Goal: Information Seeking & Learning: Learn about a topic

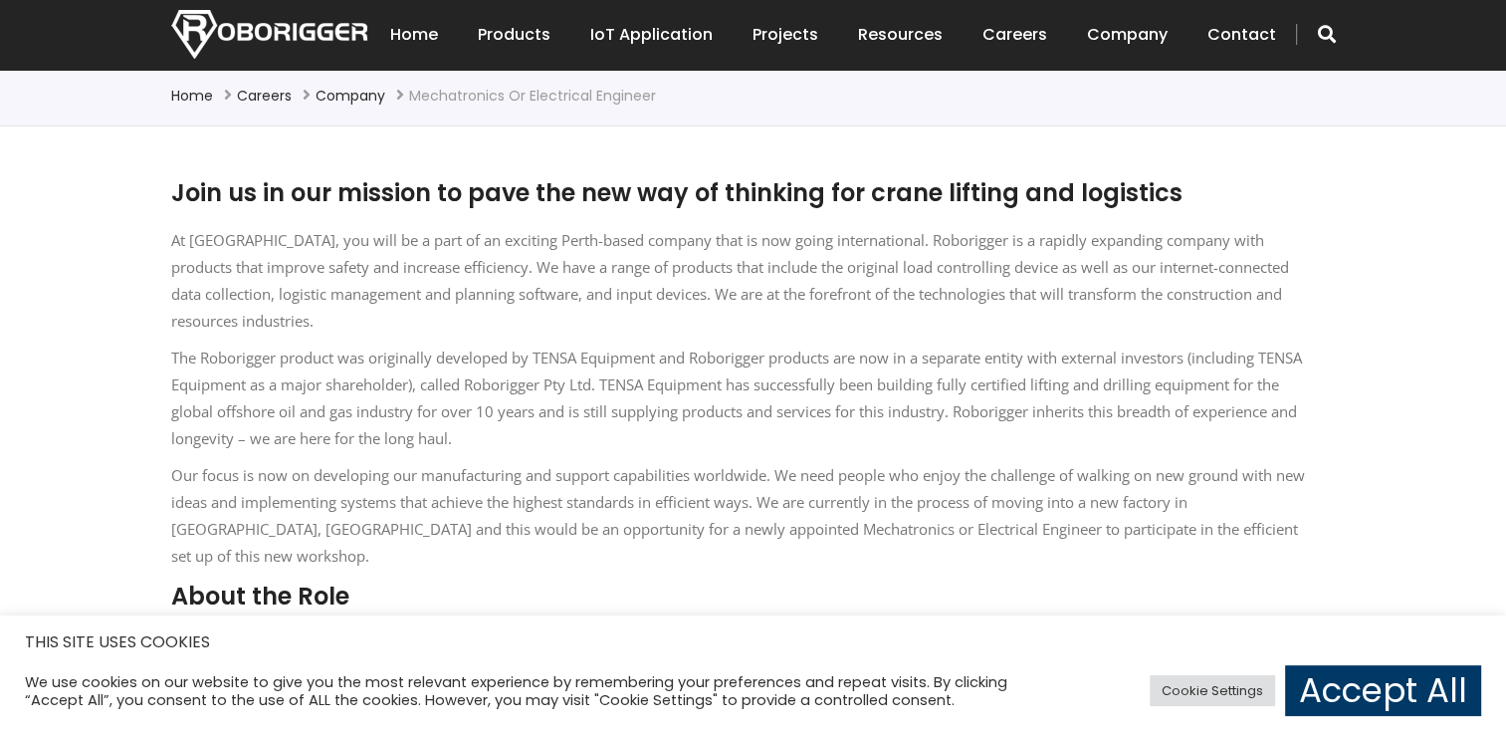
scroll to position [498, 0]
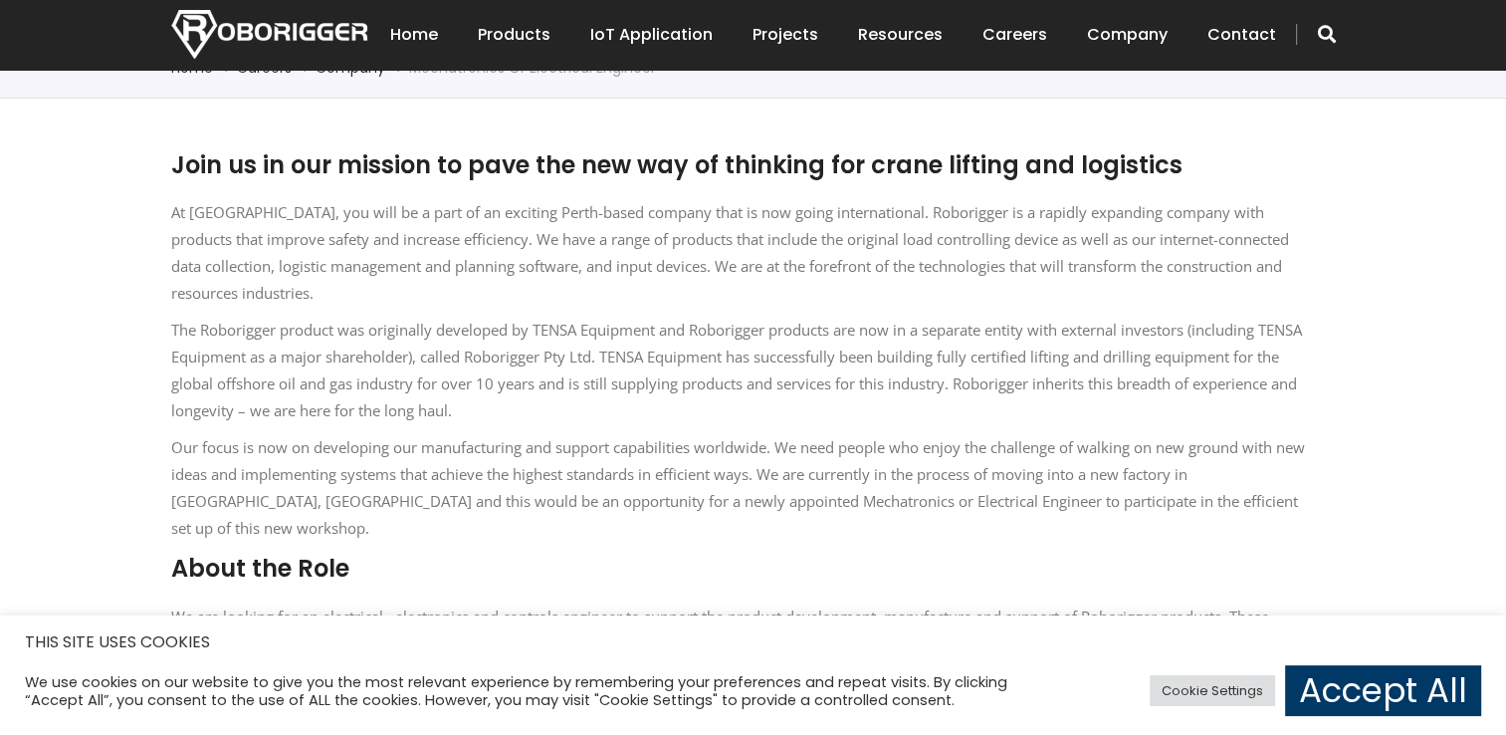
click at [535, 419] on p "The Roborigger product was originally developed by TENSA Equipment and Roborigg…" at bounding box center [738, 371] width 1135 height 108
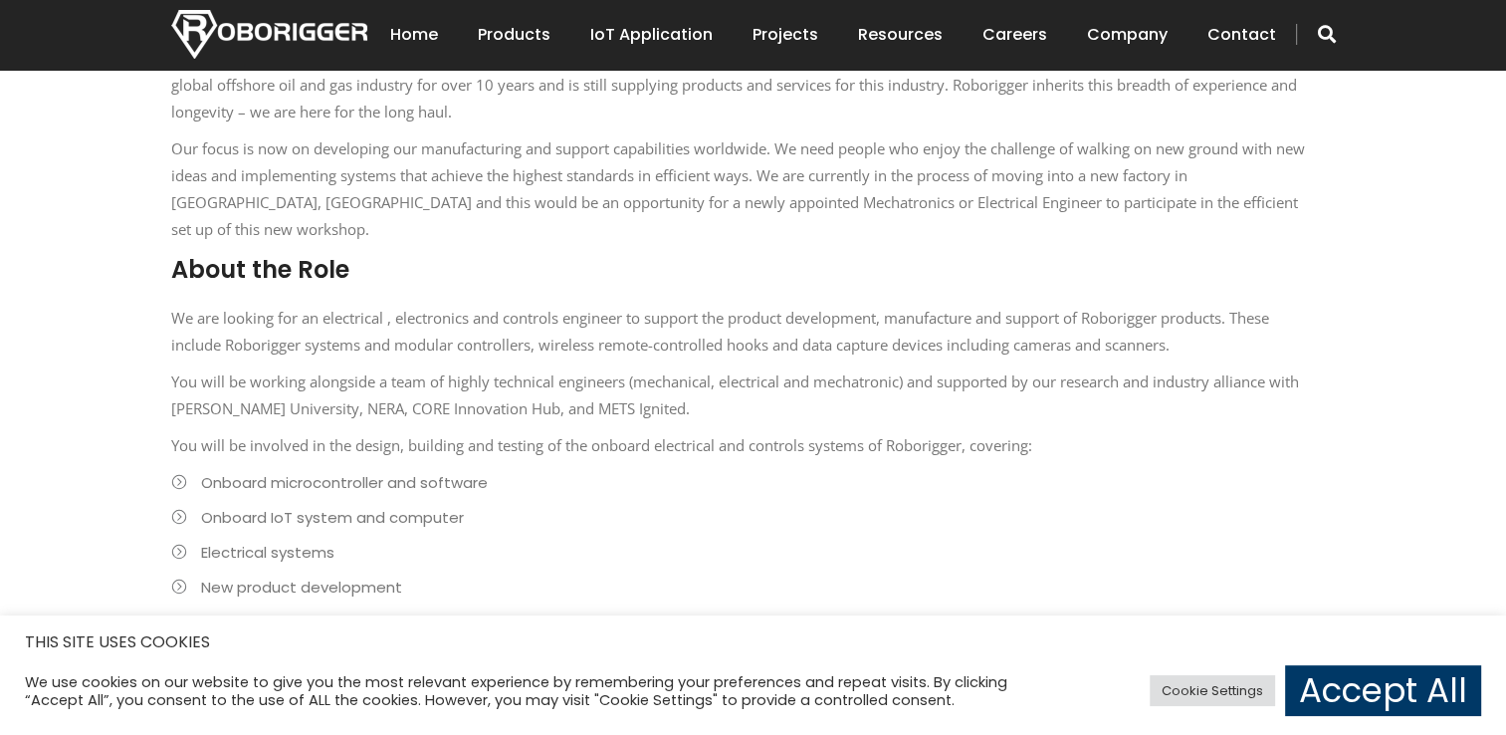
scroll to position [896, 0]
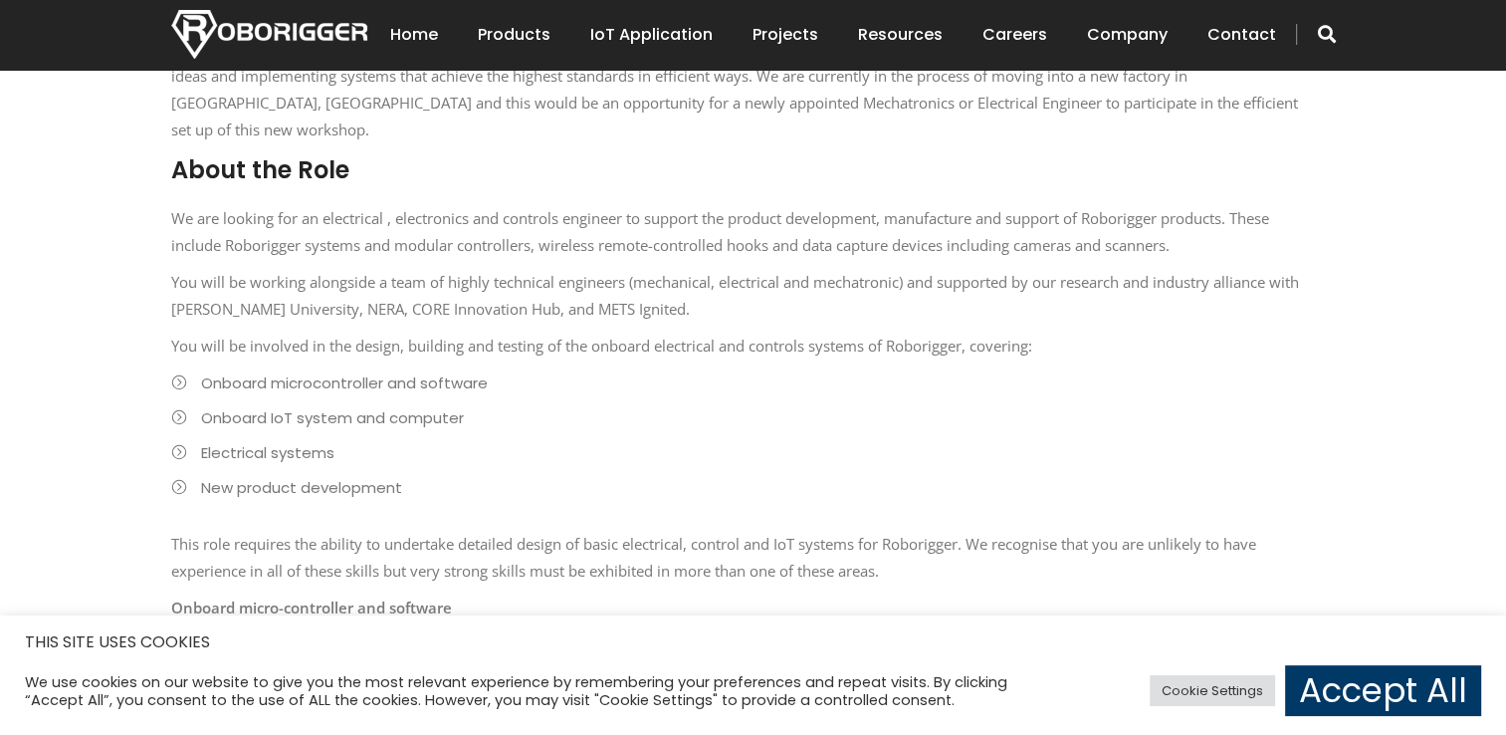
click at [183, 369] on li "Onboard microcontroller and software" at bounding box center [738, 382] width 1135 height 27
click at [180, 369] on li "Onboard microcontroller and software" at bounding box center [738, 382] width 1135 height 27
click at [239, 369] on li "Onboard microcontroller and software" at bounding box center [738, 382] width 1135 height 27
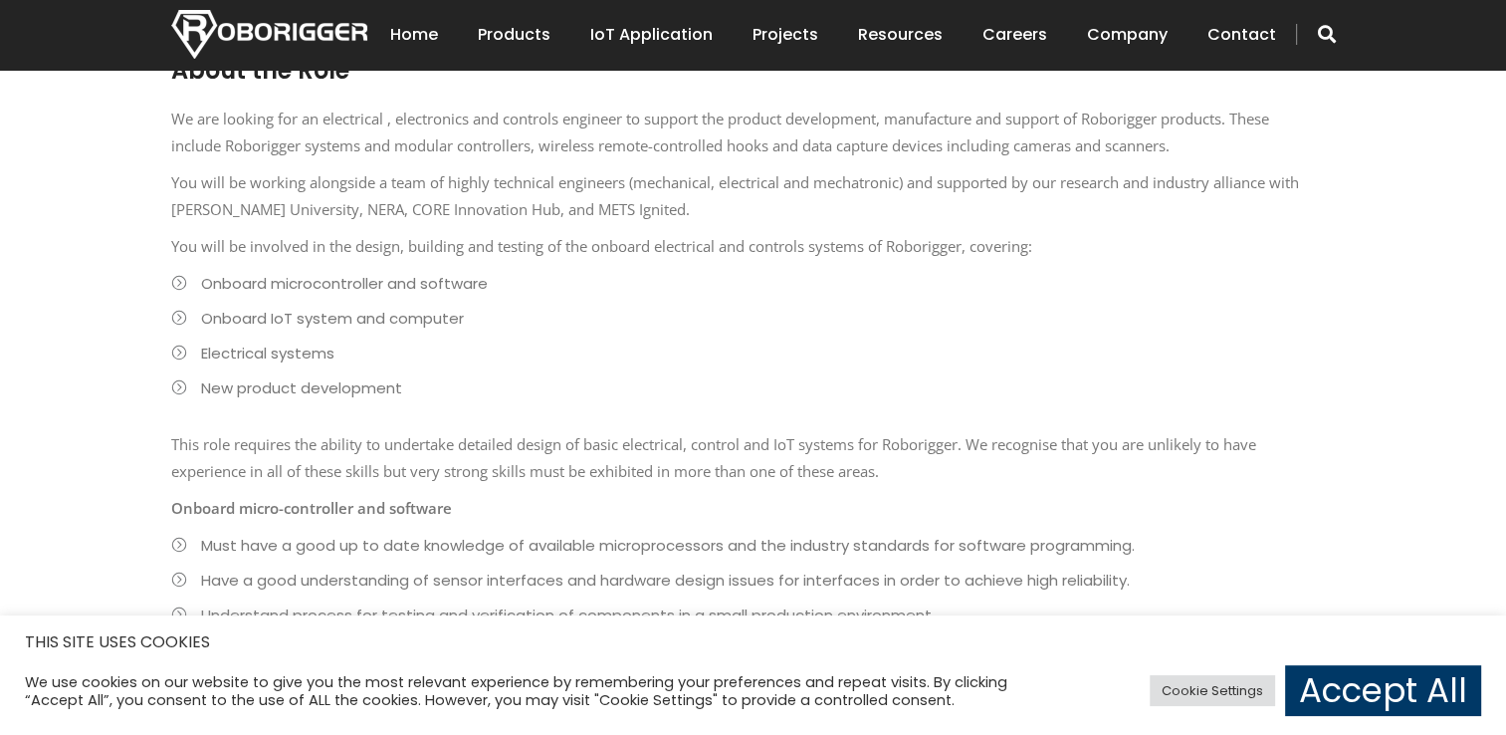
scroll to position [1095, 0]
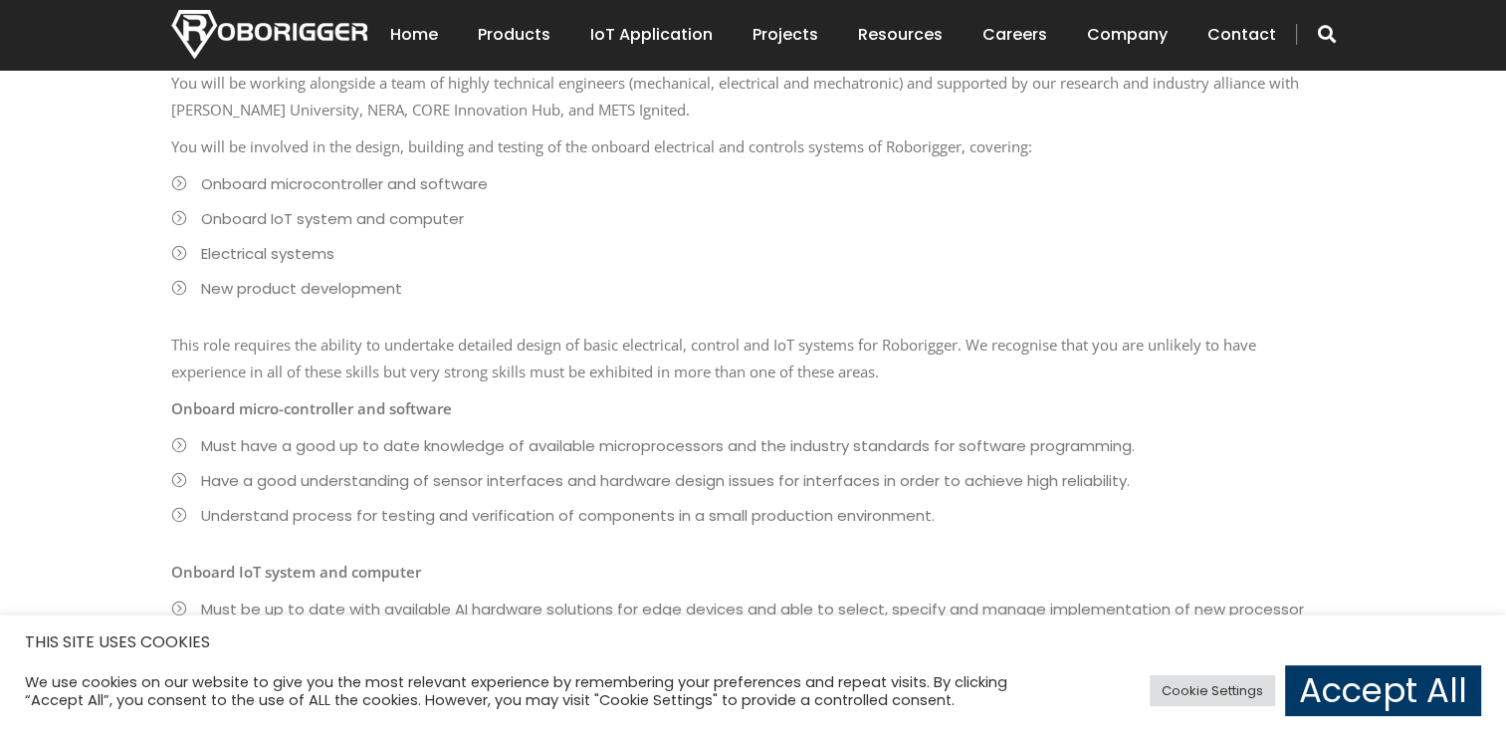
drag, startPoint x: 984, startPoint y: 316, endPoint x: 980, endPoint y: 325, distance: 10.7
click at [984, 331] on p "This role requires the ability to undertake detailed design of basic electrical…" at bounding box center [738, 358] width 1135 height 54
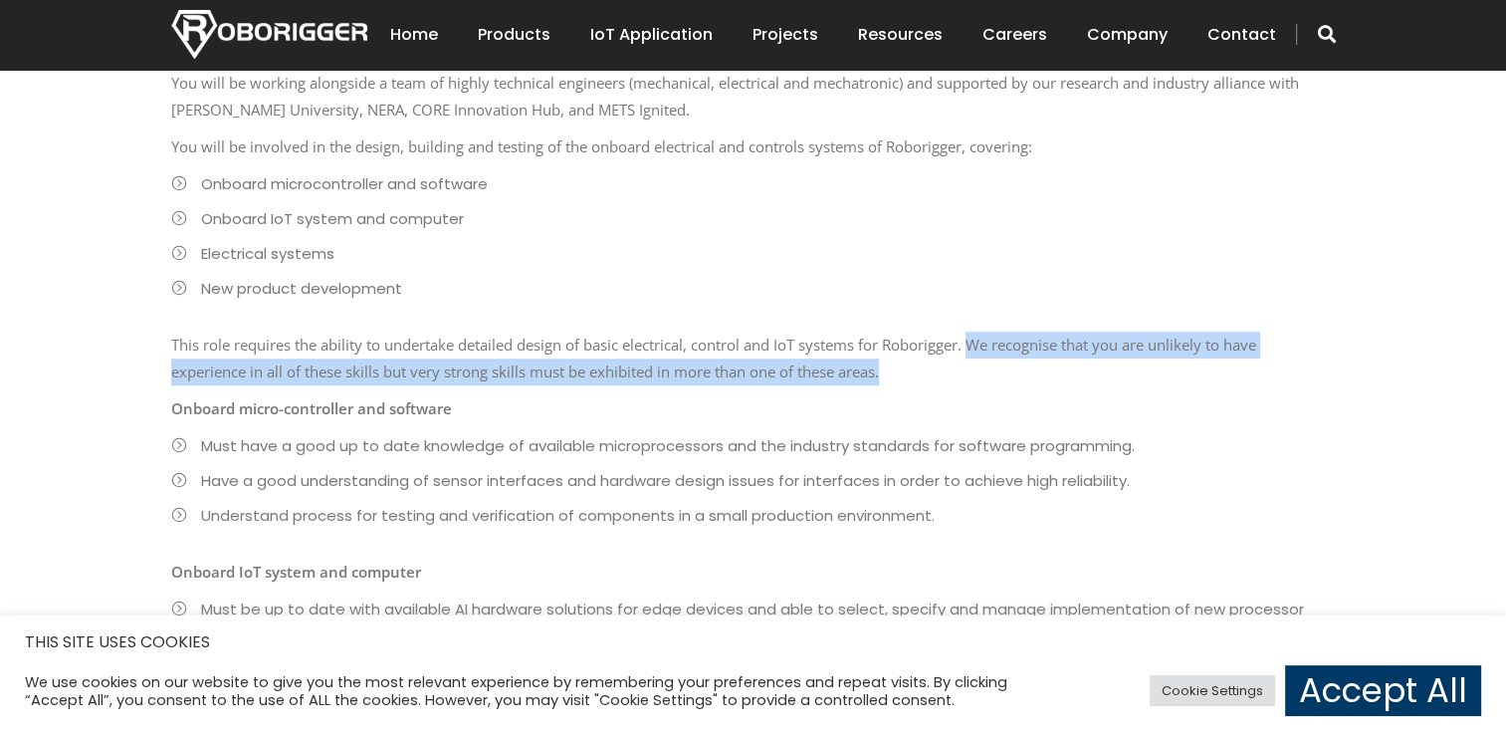
drag, startPoint x: 976, startPoint y: 318, endPoint x: 992, endPoint y: 349, distance: 35.6
click at [992, 349] on p "This role requires the ability to undertake detailed design of basic electrical…" at bounding box center [738, 358] width 1135 height 54
copy p "We recognise that you are unlikely to have experience in all of these skills bu…"
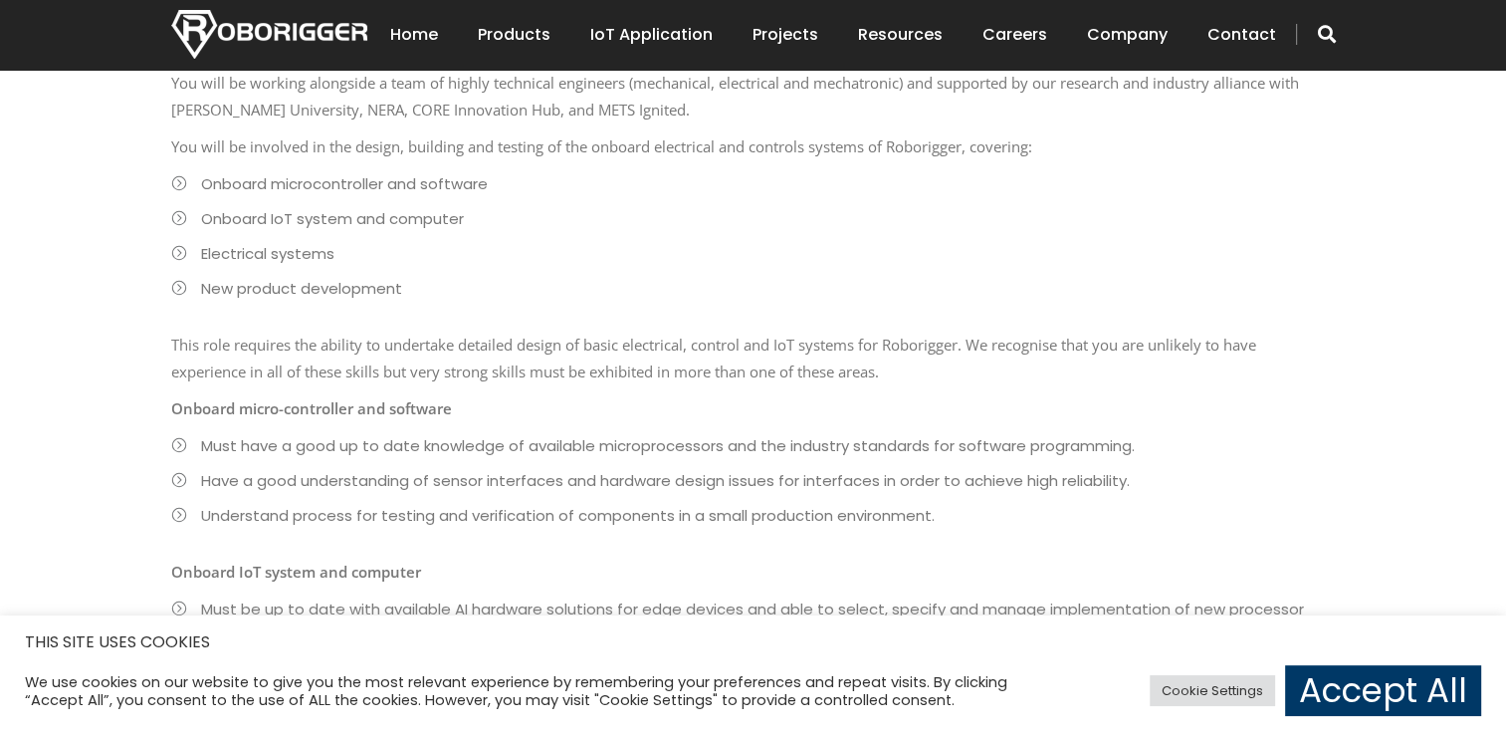
click at [989, 395] on p "Onboard micro-controller and software" at bounding box center [738, 408] width 1135 height 27
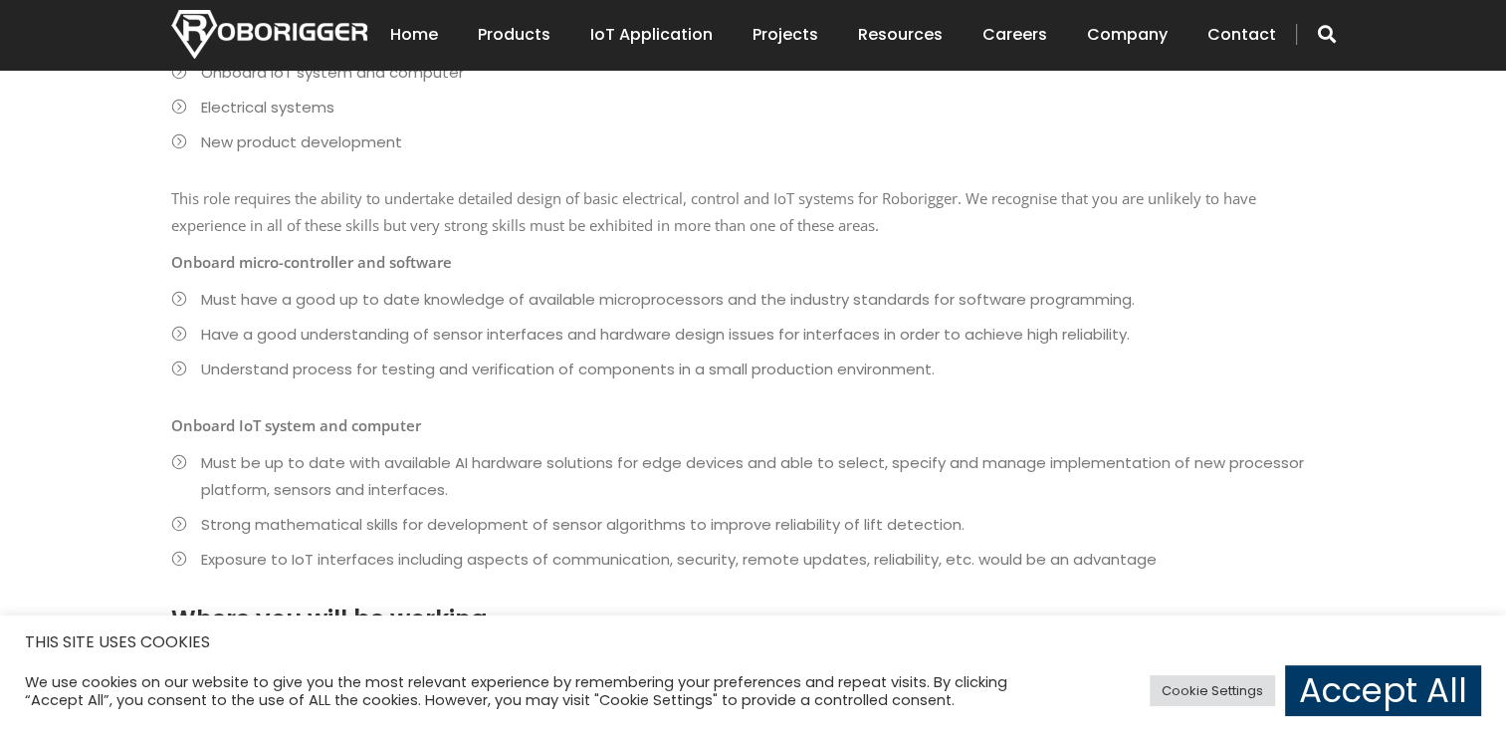
scroll to position [1206, 0]
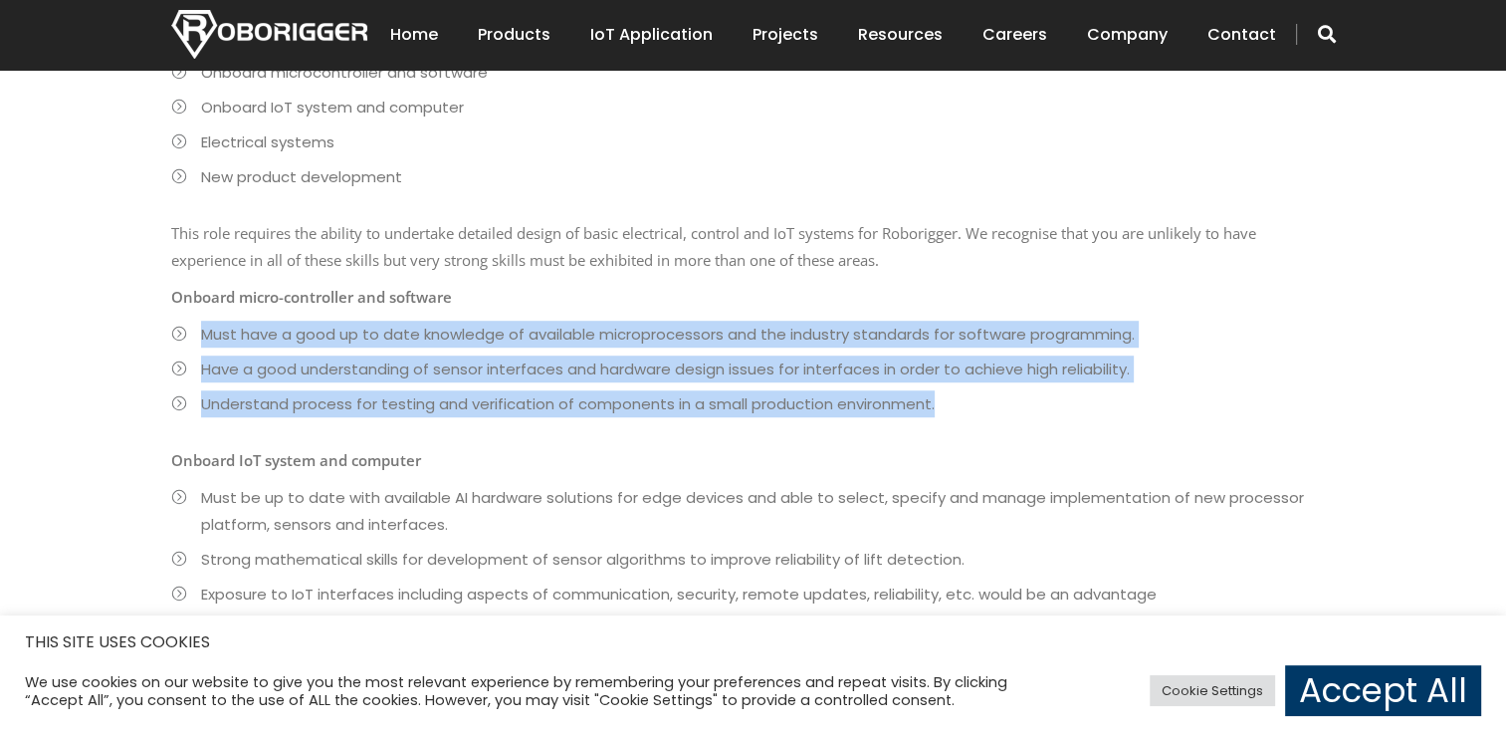
drag, startPoint x: 203, startPoint y: 305, endPoint x: 1121, endPoint y: 364, distance: 919.7
click at [1121, 364] on ul "Must have a good up to date knowledge of available microprocessors and the indu…" at bounding box center [738, 369] width 1135 height 97
drag, startPoint x: 1121, startPoint y: 364, endPoint x: 991, endPoint y: 388, distance: 131.6
click at [991, 390] on li "Understand process for testing and verification of components in a small produc…" at bounding box center [738, 403] width 1135 height 27
click at [329, 390] on li "Understand process for testing and verification of components in a small produc…" at bounding box center [738, 403] width 1135 height 27
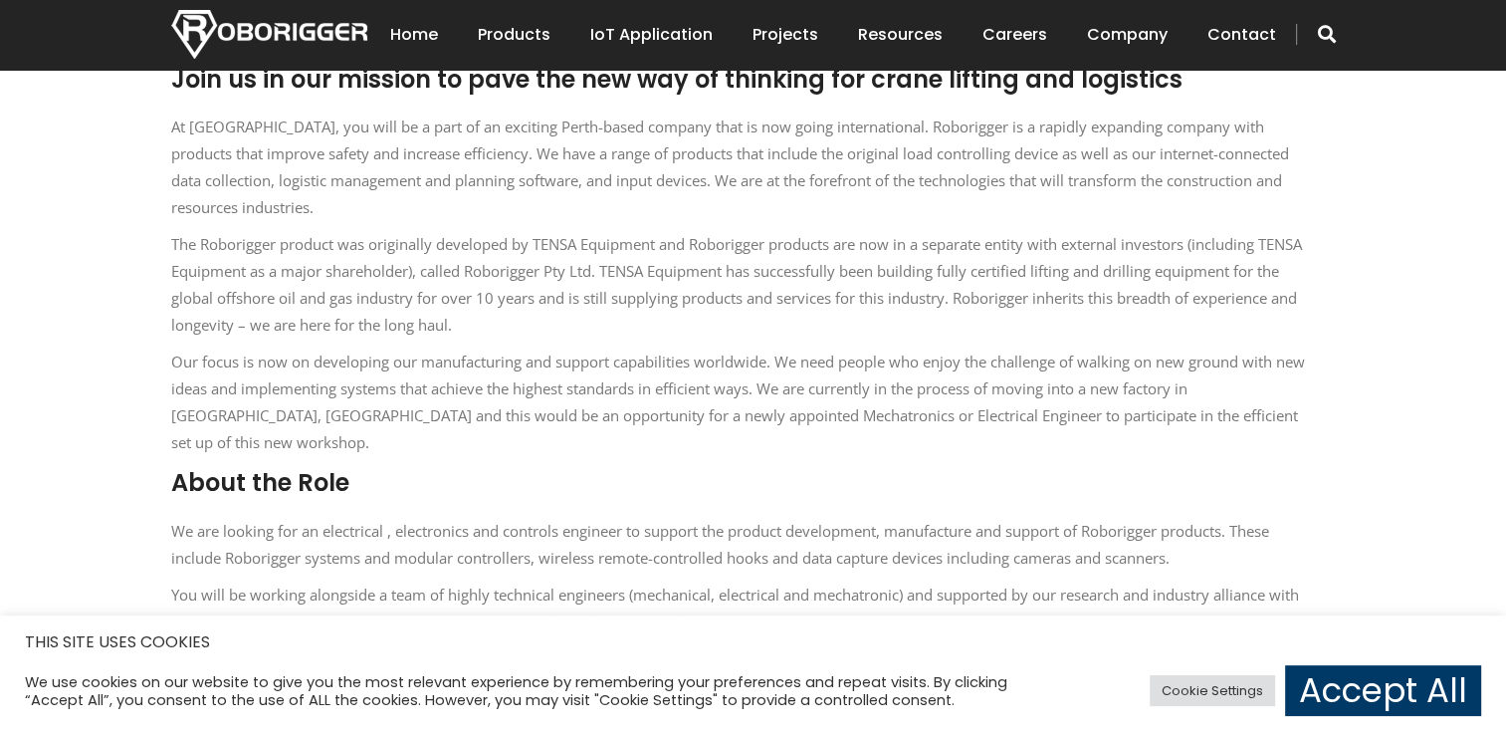
scroll to position [111, 0]
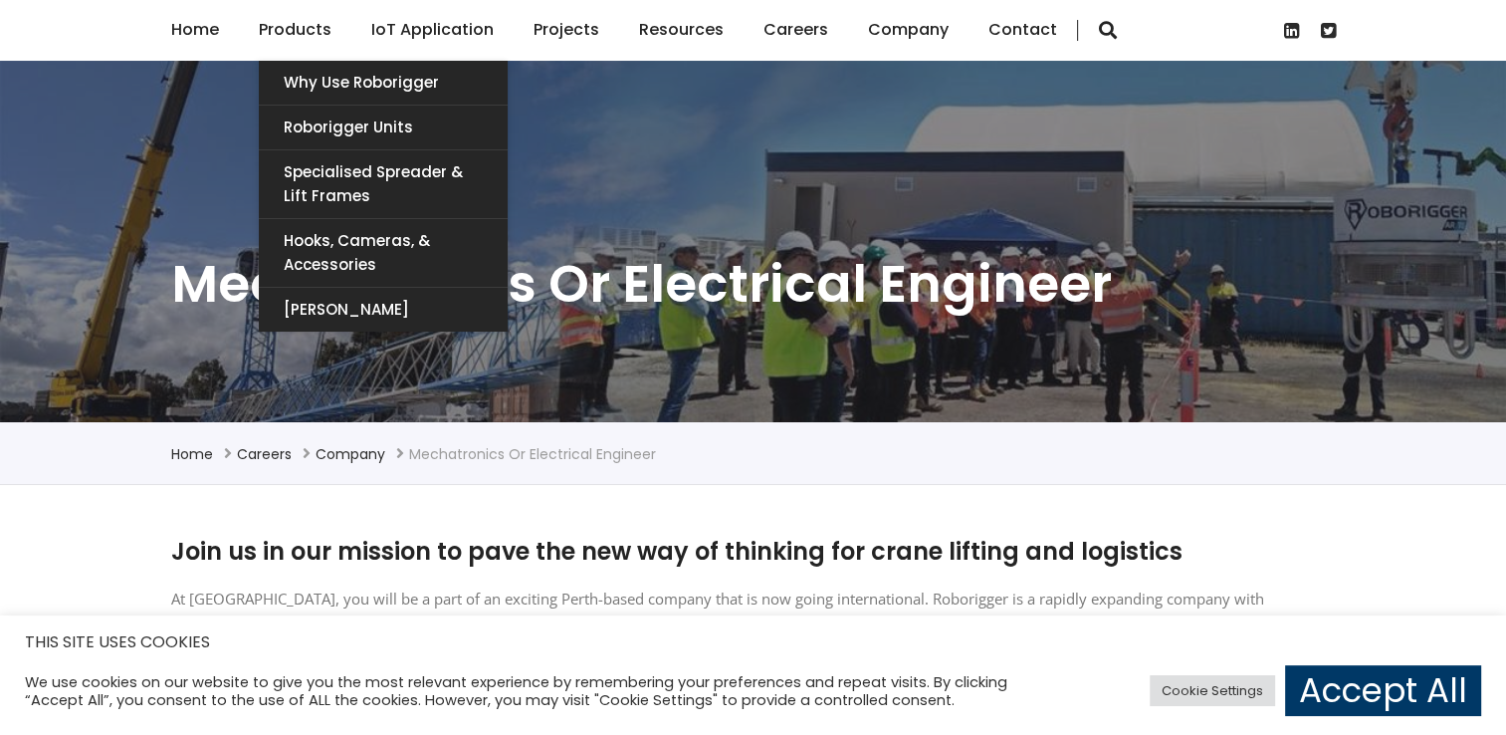
click at [307, 34] on link "Products" at bounding box center [295, 30] width 73 height 62
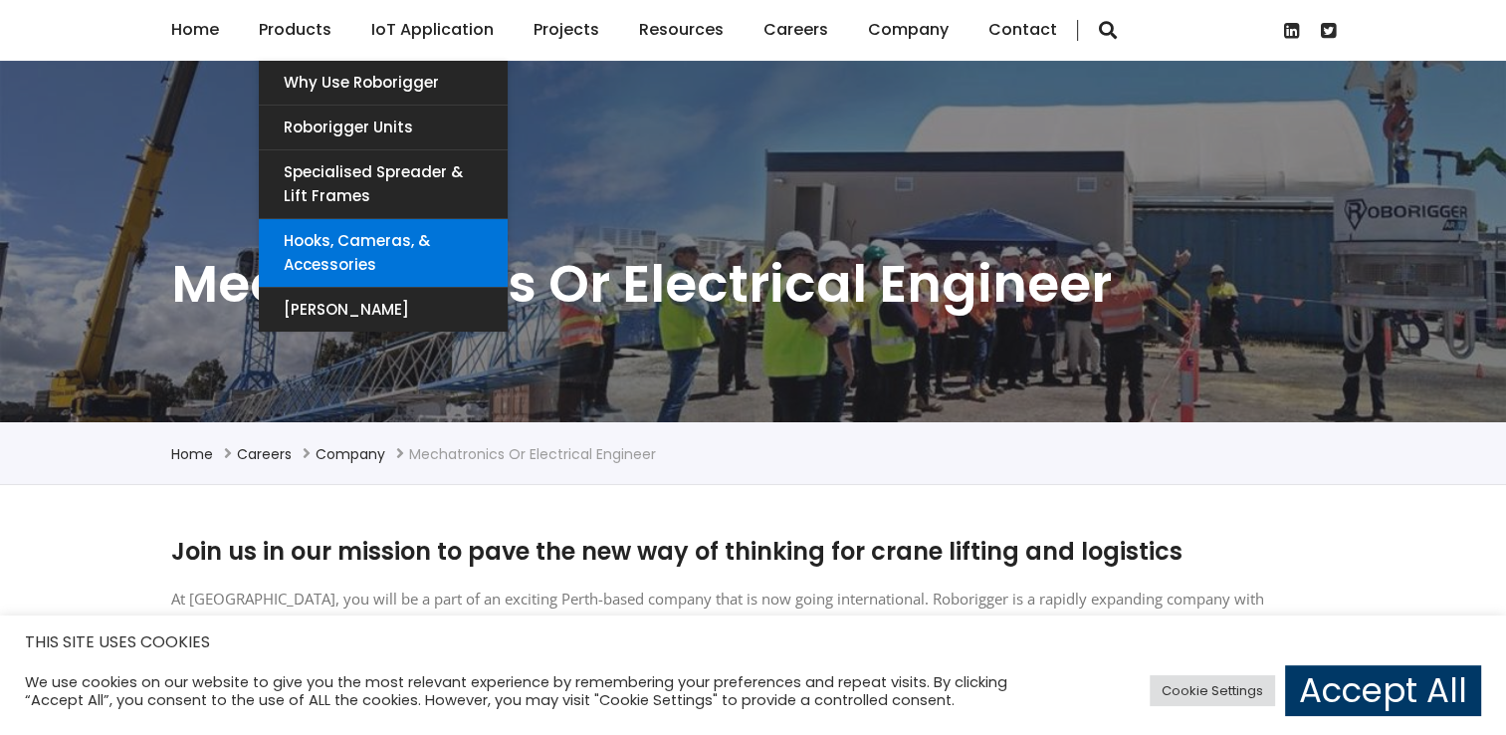
click at [367, 257] on link "Hooks, Cameras, & Accessories" at bounding box center [383, 253] width 249 height 68
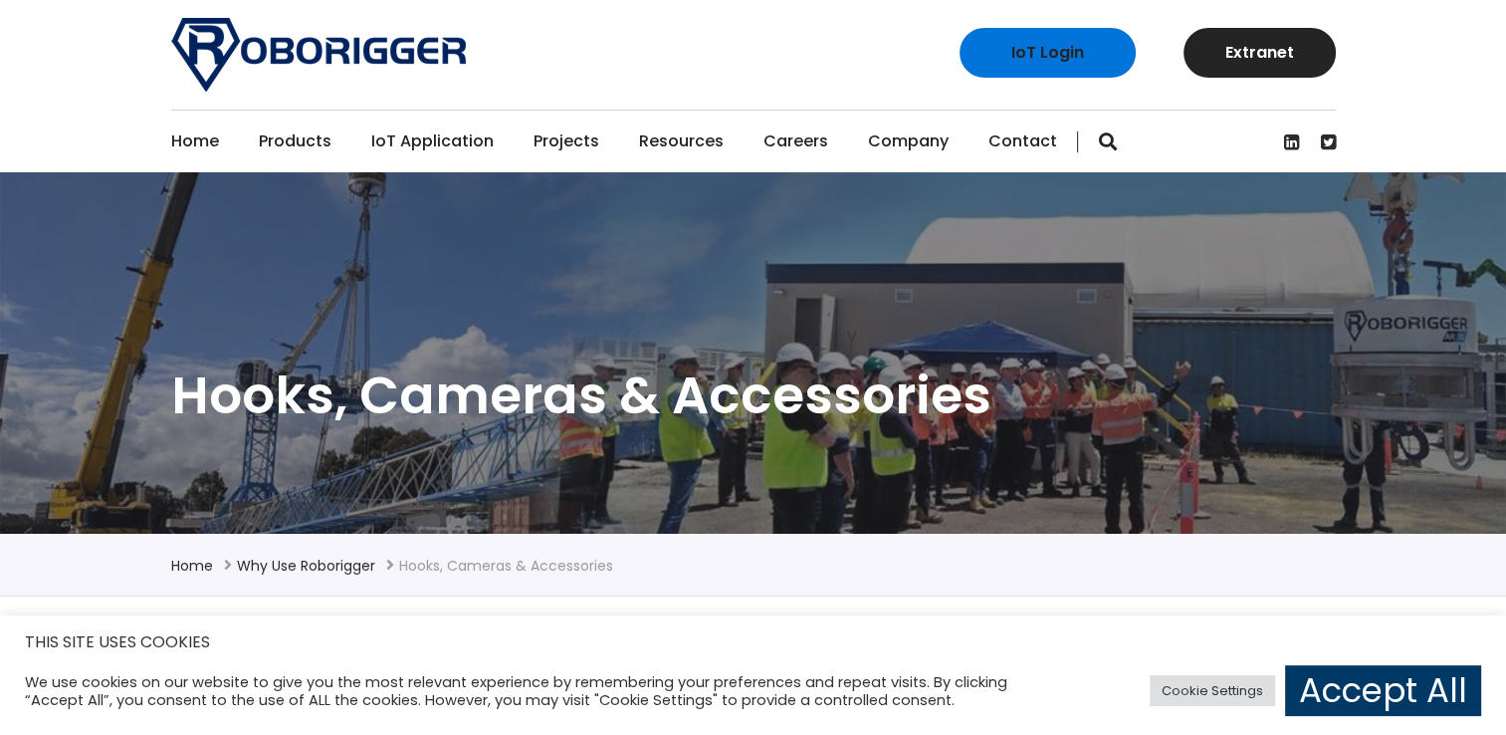
click at [561, 149] on link "Projects" at bounding box center [567, 141] width 66 height 62
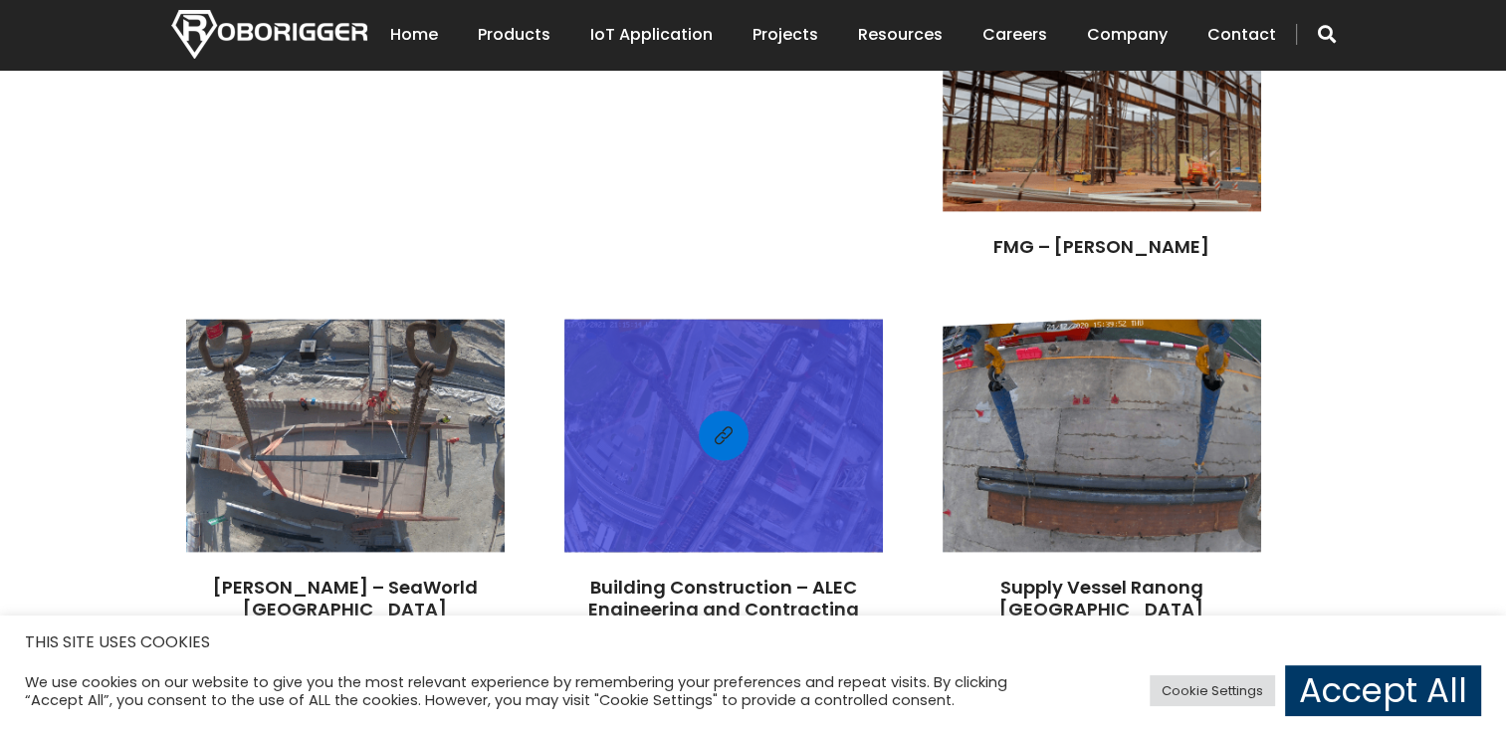
scroll to position [2787, 0]
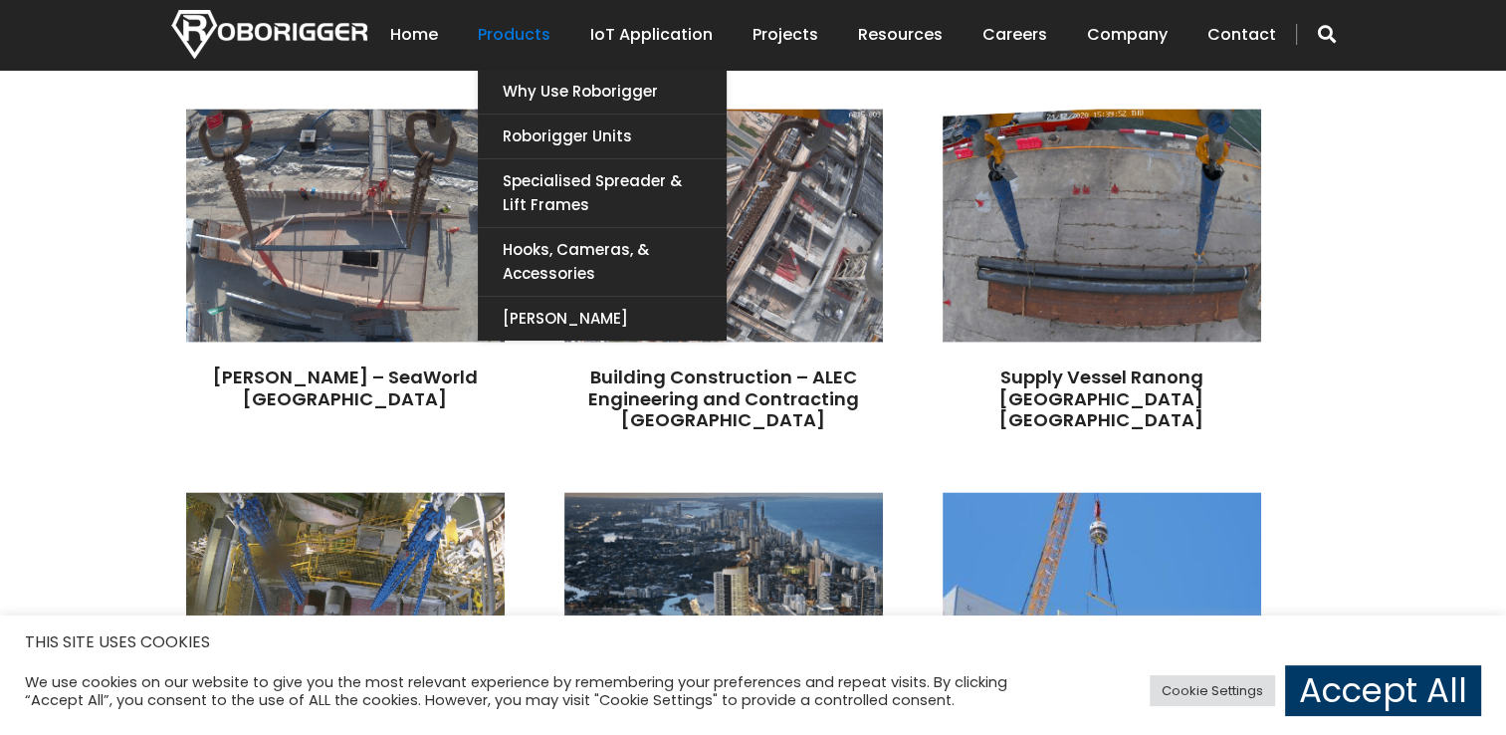
click at [547, 48] on link "Products" at bounding box center [514, 35] width 73 height 62
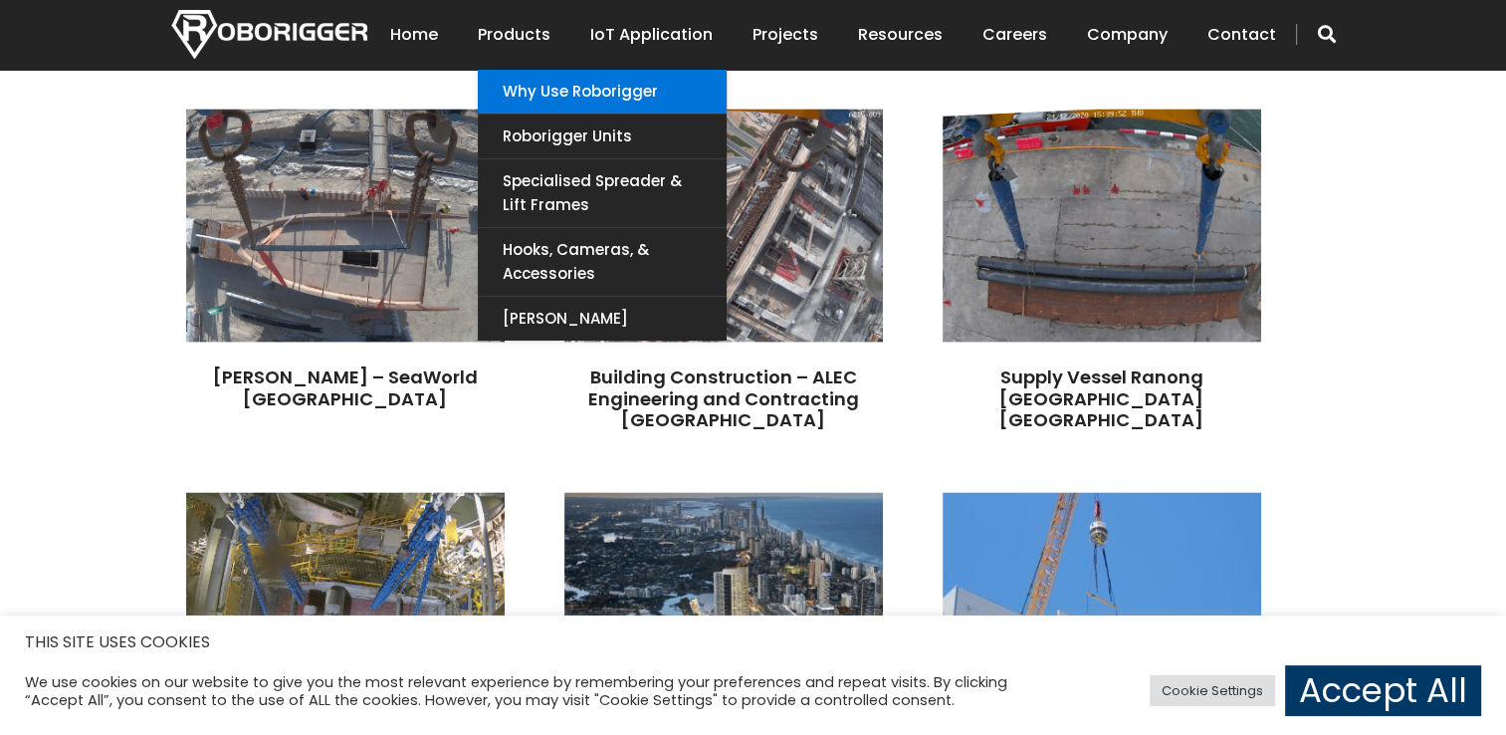
click at [616, 104] on link "Why use Roborigger" at bounding box center [602, 92] width 249 height 44
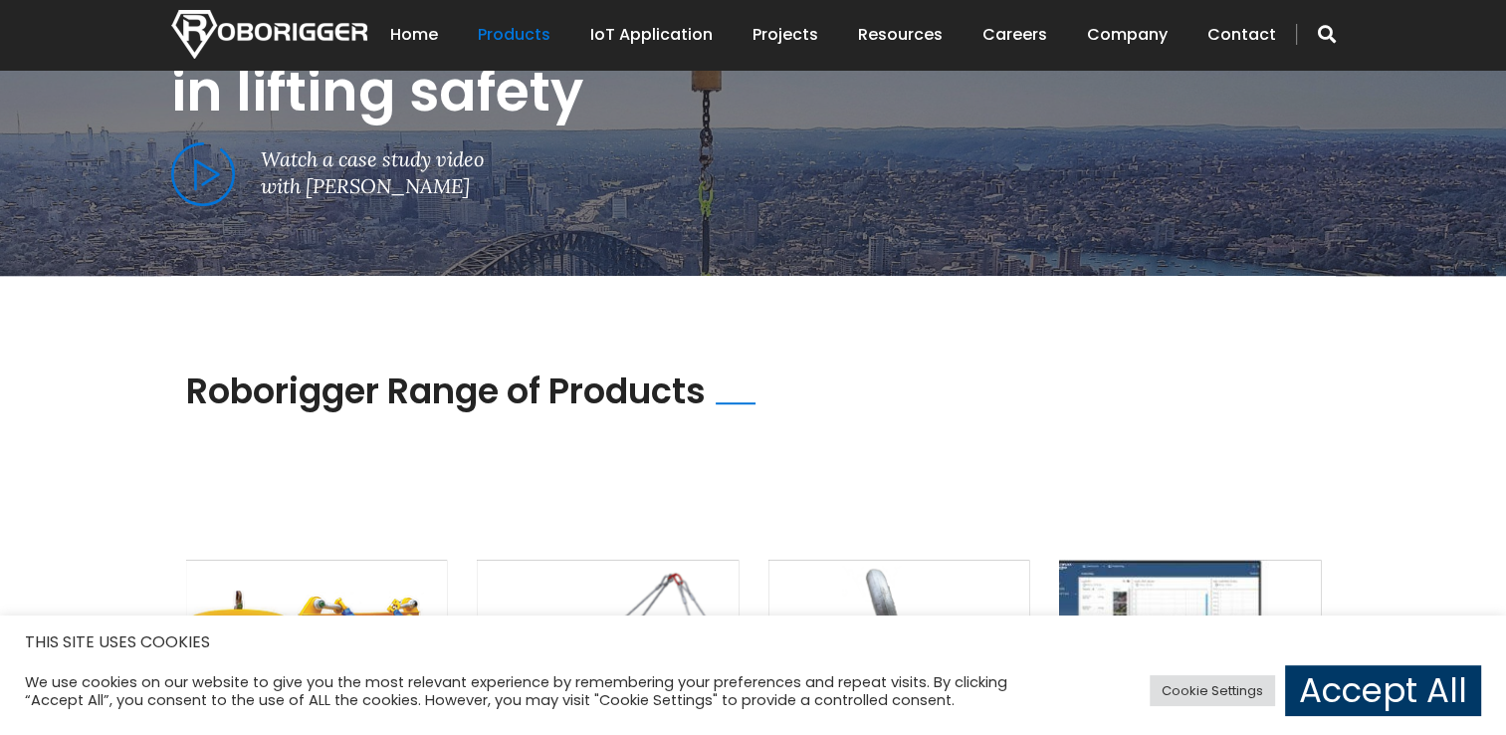
scroll to position [1194, 0]
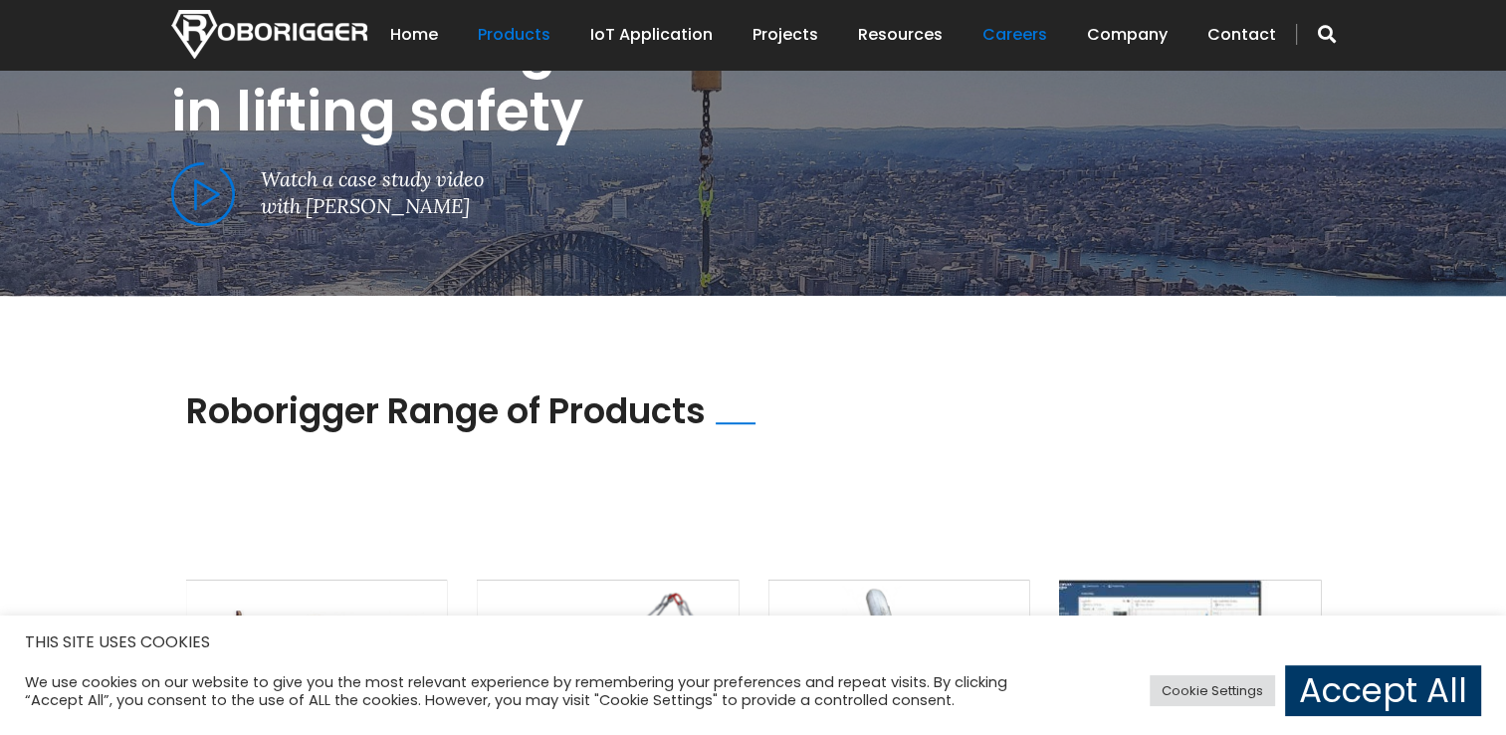
click at [1019, 38] on link "Careers" at bounding box center [1014, 35] width 65 height 62
